Goal: Task Accomplishment & Management: Manage account settings

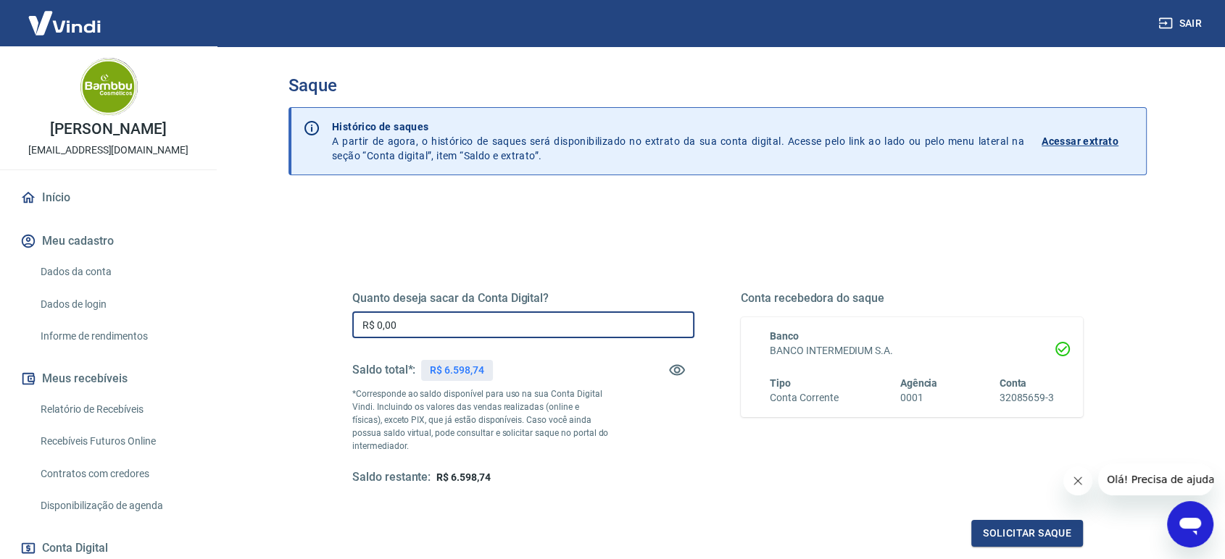
drag, startPoint x: 378, startPoint y: 327, endPoint x: 607, endPoint y: 329, distance: 229.0
click at [591, 329] on input "R$ 0,00" at bounding box center [523, 325] width 342 height 27
type input "R$ 6.598,74"
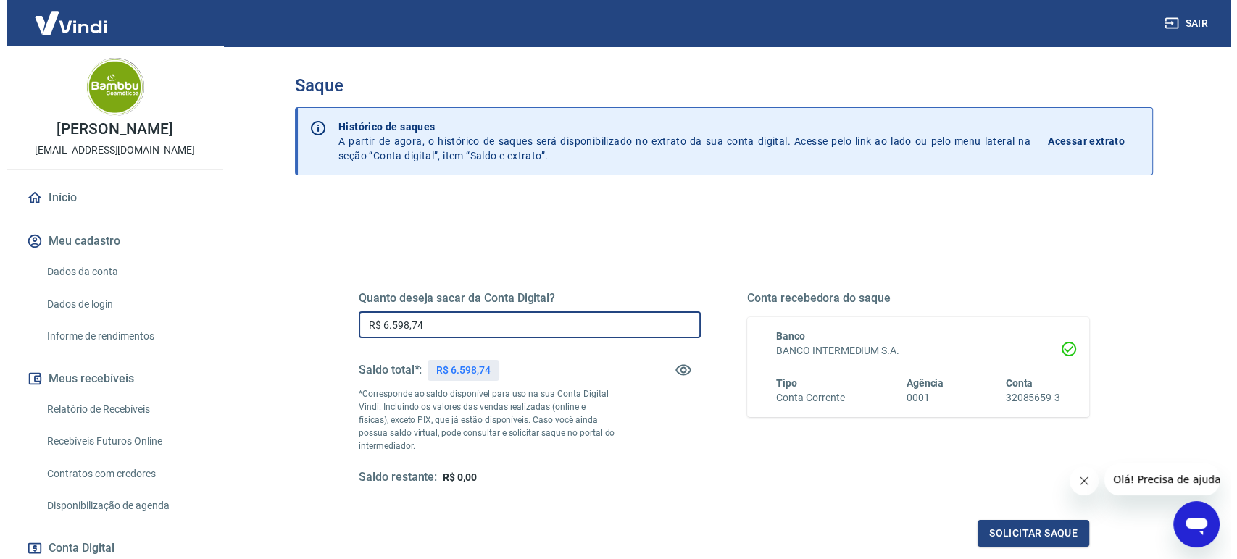
scroll to position [157, 0]
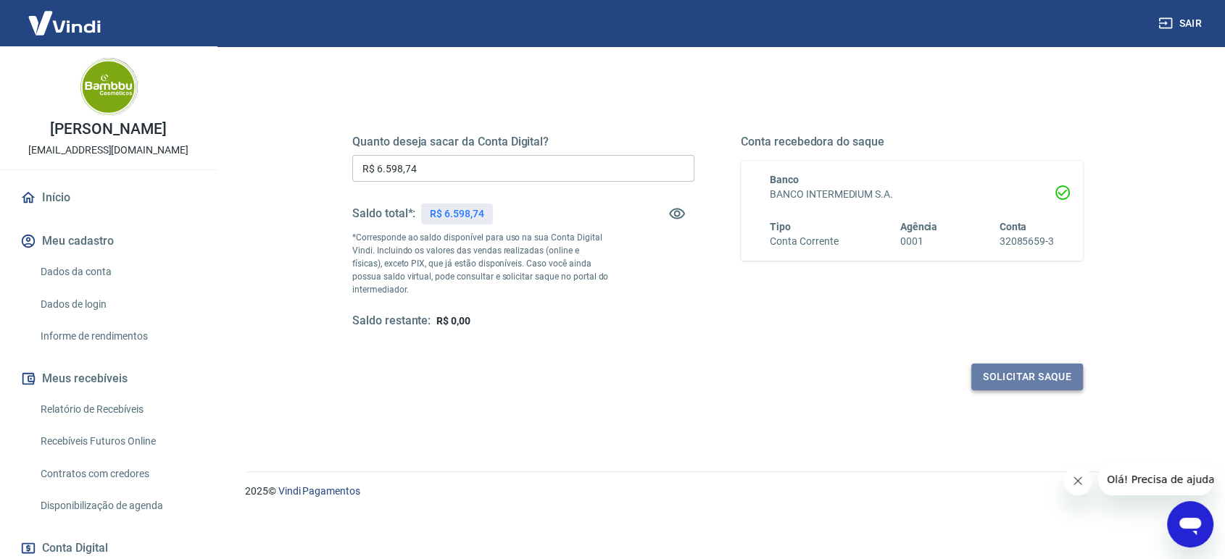
click at [1053, 371] on button "Solicitar saque" at bounding box center [1027, 377] width 112 height 27
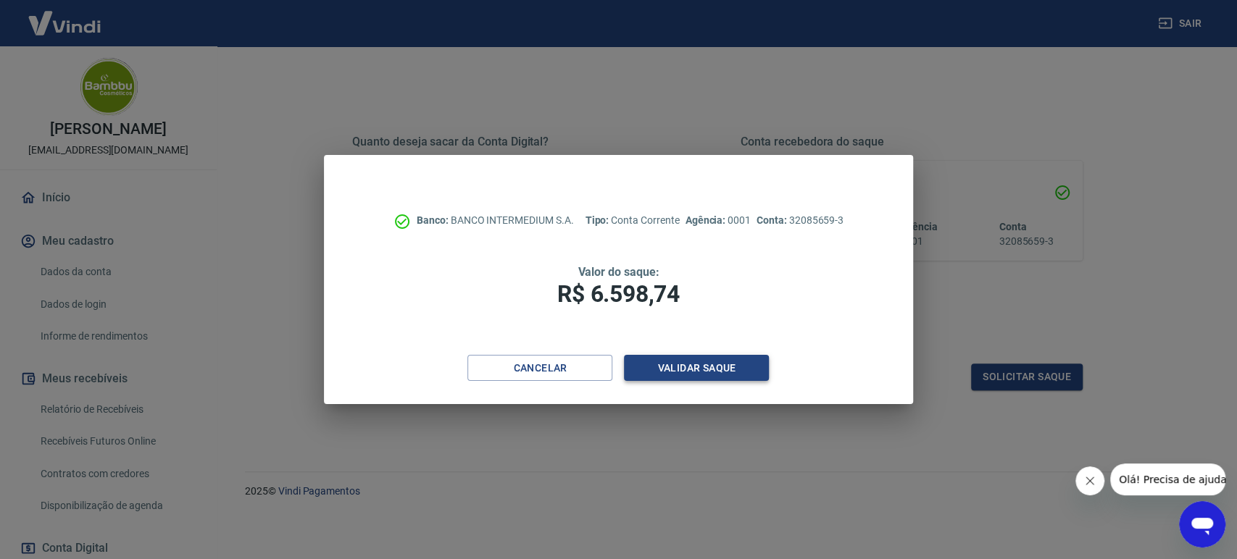
click at [723, 370] on button "Validar saque" at bounding box center [696, 368] width 145 height 27
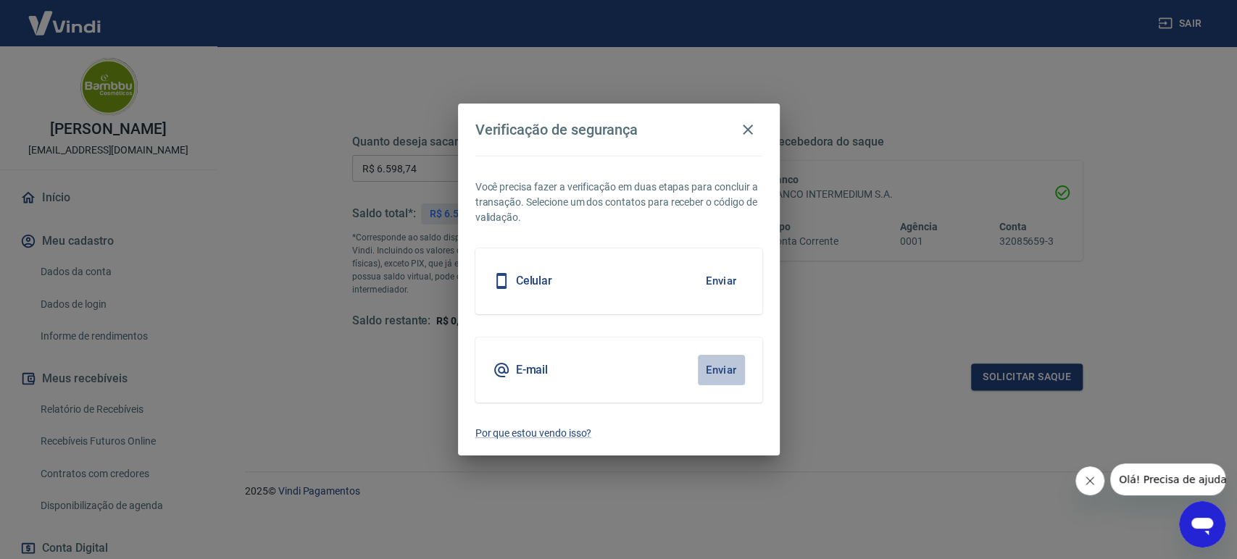
click at [729, 366] on button "Enviar" at bounding box center [721, 370] width 47 height 30
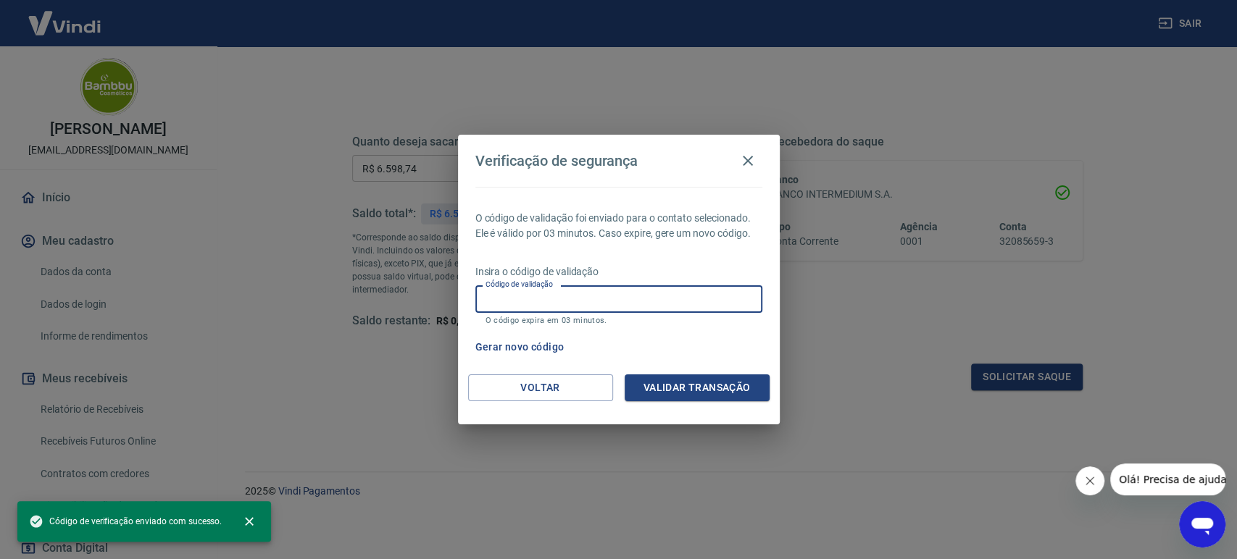
click at [557, 304] on input "Código de validação" at bounding box center [618, 299] width 287 height 27
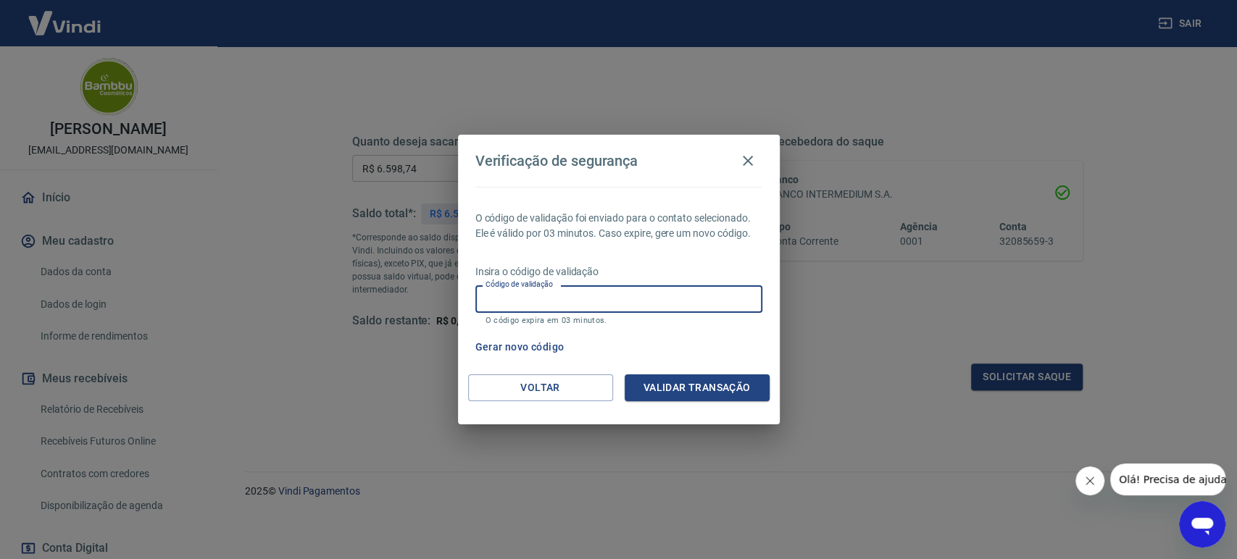
paste input "437195"
type input "437195"
click at [676, 386] on button "Validar transação" at bounding box center [697, 388] width 145 height 27
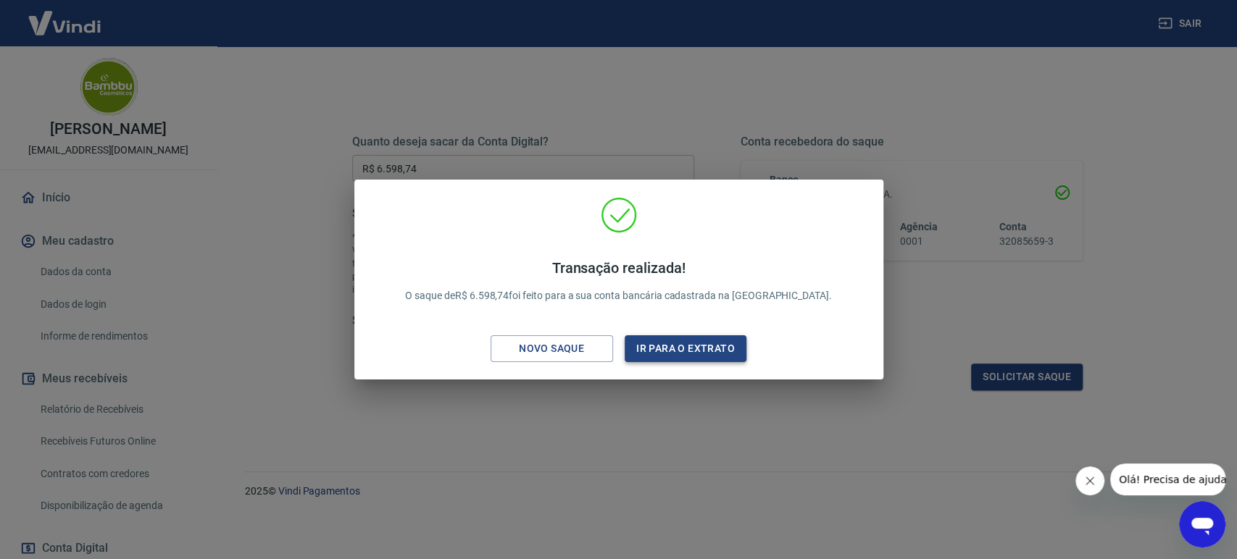
click at [692, 342] on button "Ir para o extrato" at bounding box center [686, 349] width 122 height 27
